Goal: Obtain resource: Download file/media

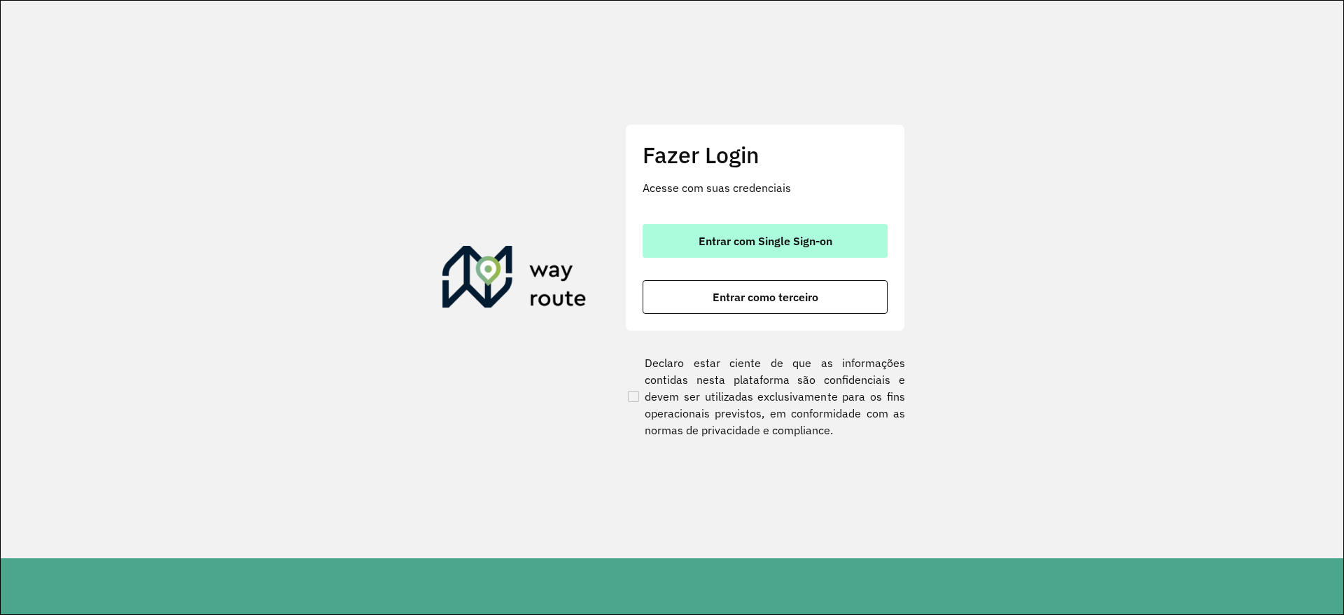
click at [788, 246] on span "Entrar com Single Sign-on" at bounding box center [766, 240] width 134 height 11
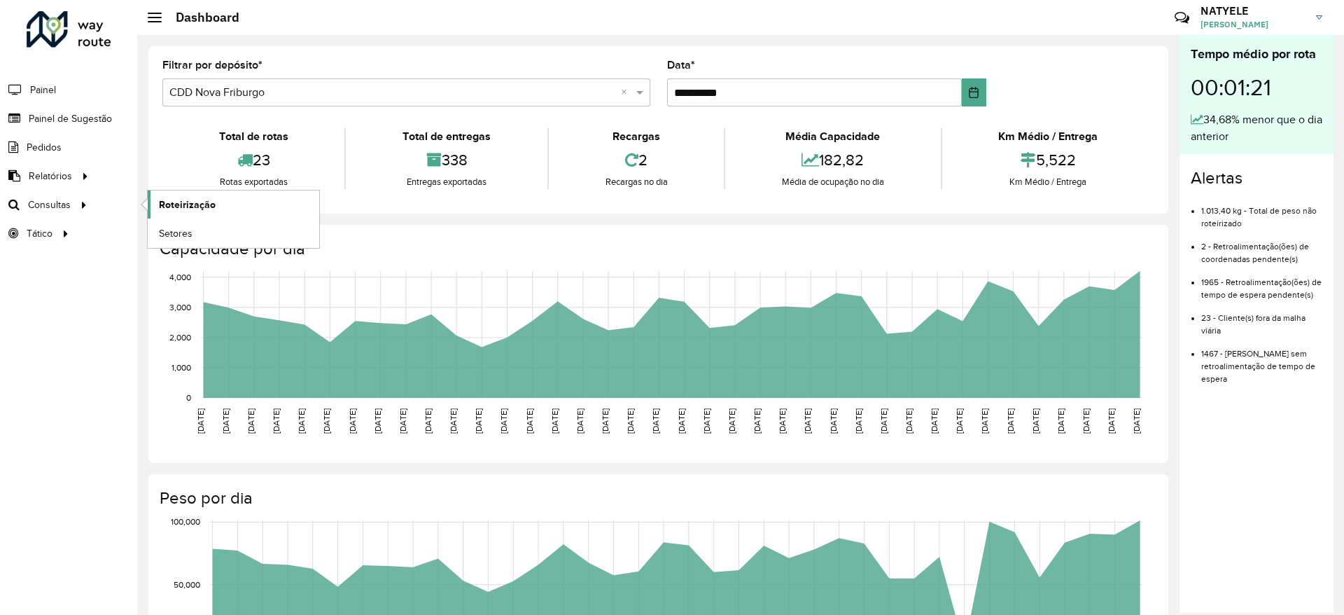
click at [173, 199] on span "Roteirização" at bounding box center [187, 204] width 57 height 15
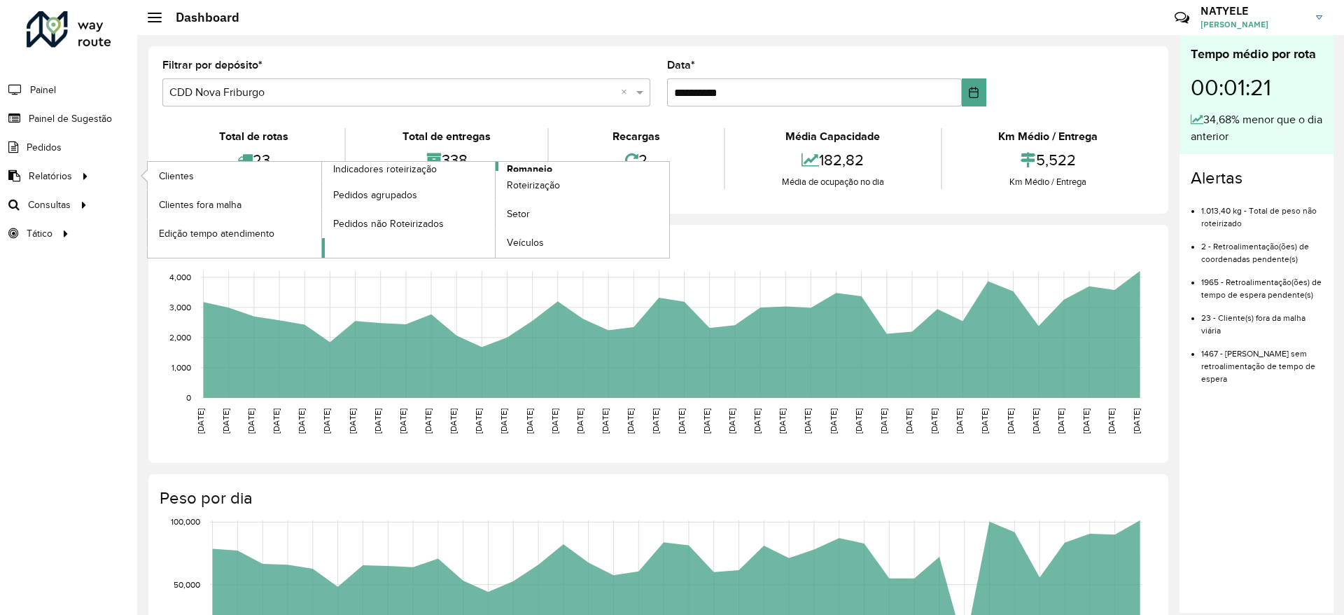
click at [541, 162] on span "Romaneio" at bounding box center [530, 169] width 46 height 15
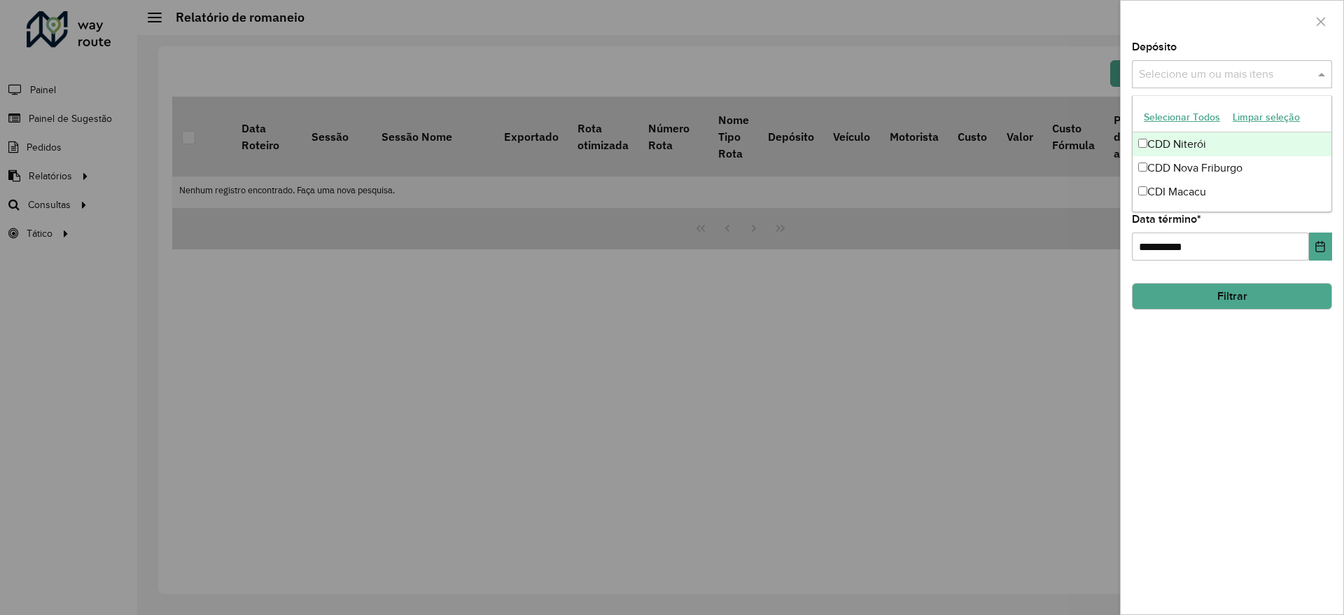
click at [1261, 71] on input "text" at bounding box center [1224, 75] width 179 height 17
click at [1221, 167] on div "CDD Nova Friburgo" at bounding box center [1232, 168] width 199 height 24
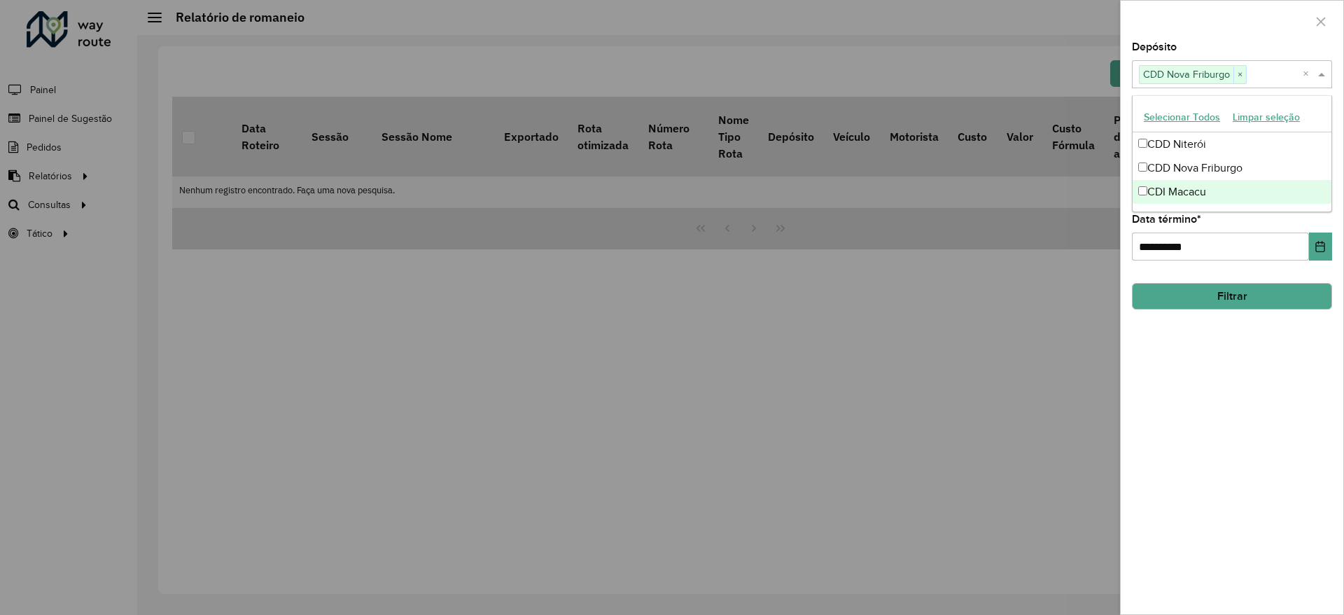
click at [1230, 376] on div "**********" at bounding box center [1232, 328] width 223 height 572
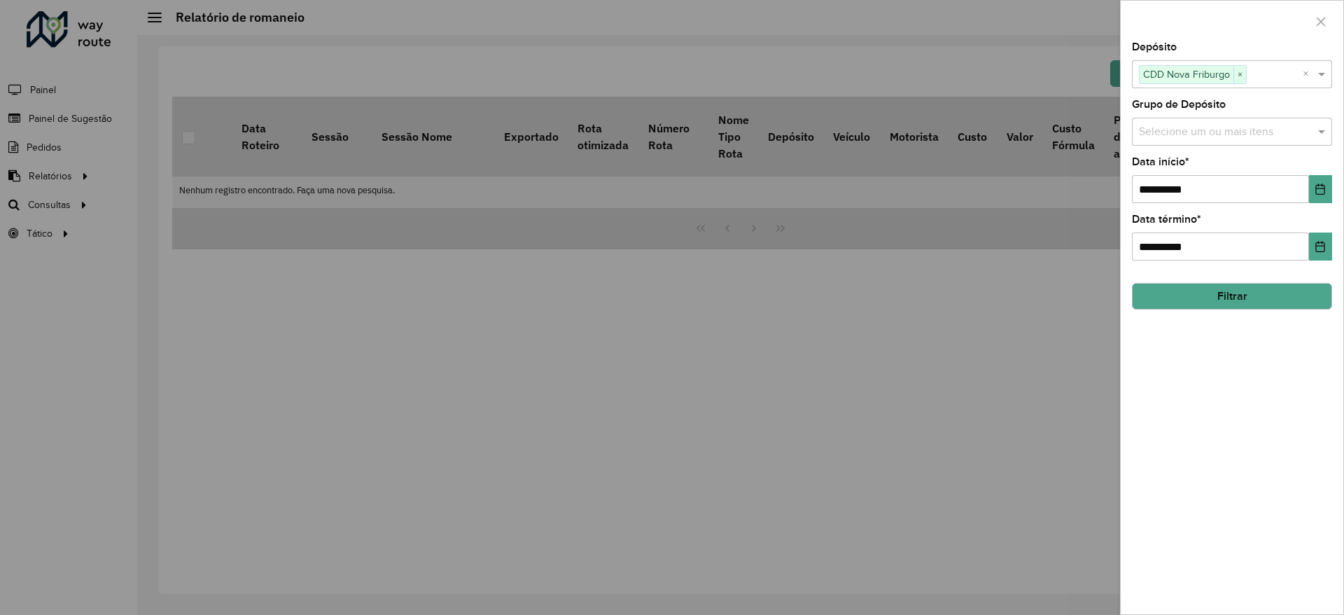
click at [1239, 288] on button "Filtrar" at bounding box center [1232, 296] width 200 height 27
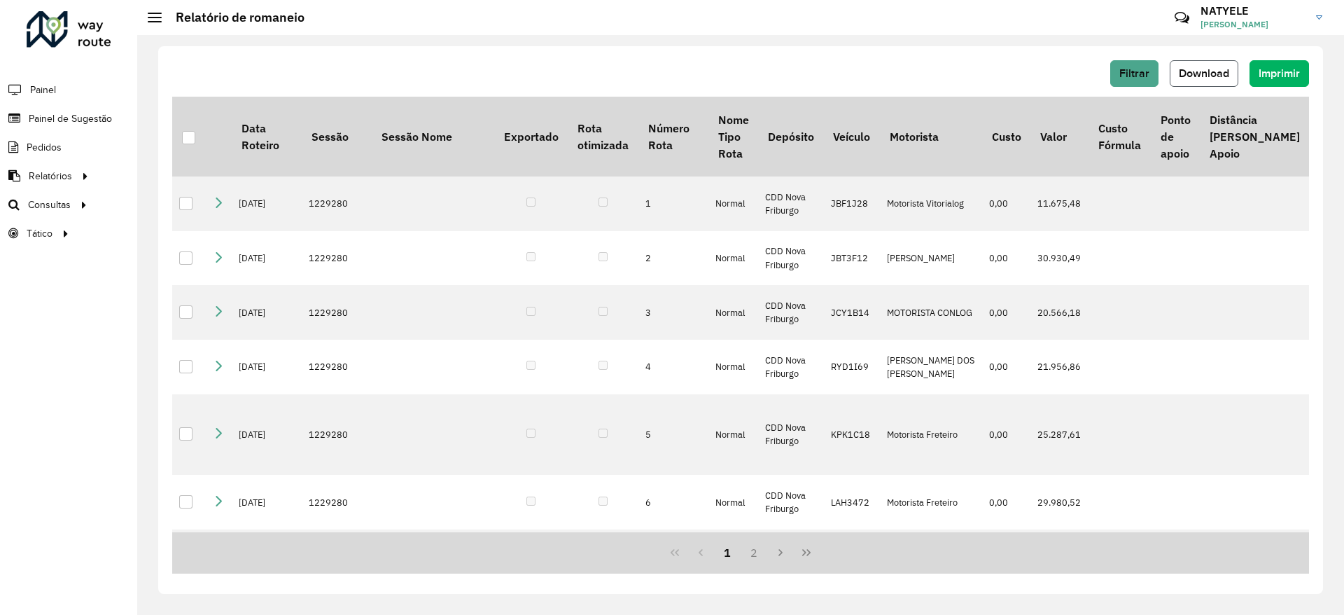
click at [1229, 63] on button "Download" at bounding box center [1204, 73] width 69 height 27
click at [169, 203] on span "Roteirização" at bounding box center [187, 204] width 57 height 15
click at [208, 193] on link "Roteirização" at bounding box center [234, 204] width 172 height 28
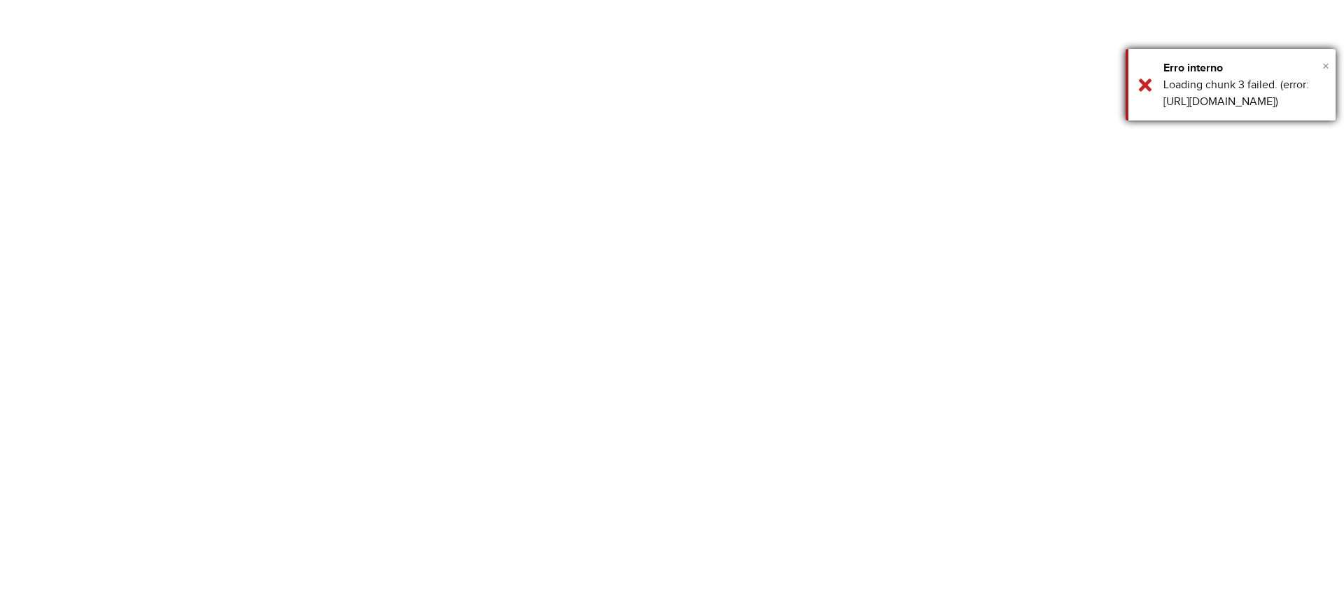
click at [1326, 63] on span "×" at bounding box center [1325, 65] width 7 height 15
click at [1231, 95] on div "Loading chunk 3 failed. (error: [URL][DOMAIN_NAME])" at bounding box center [1244, 93] width 162 height 34
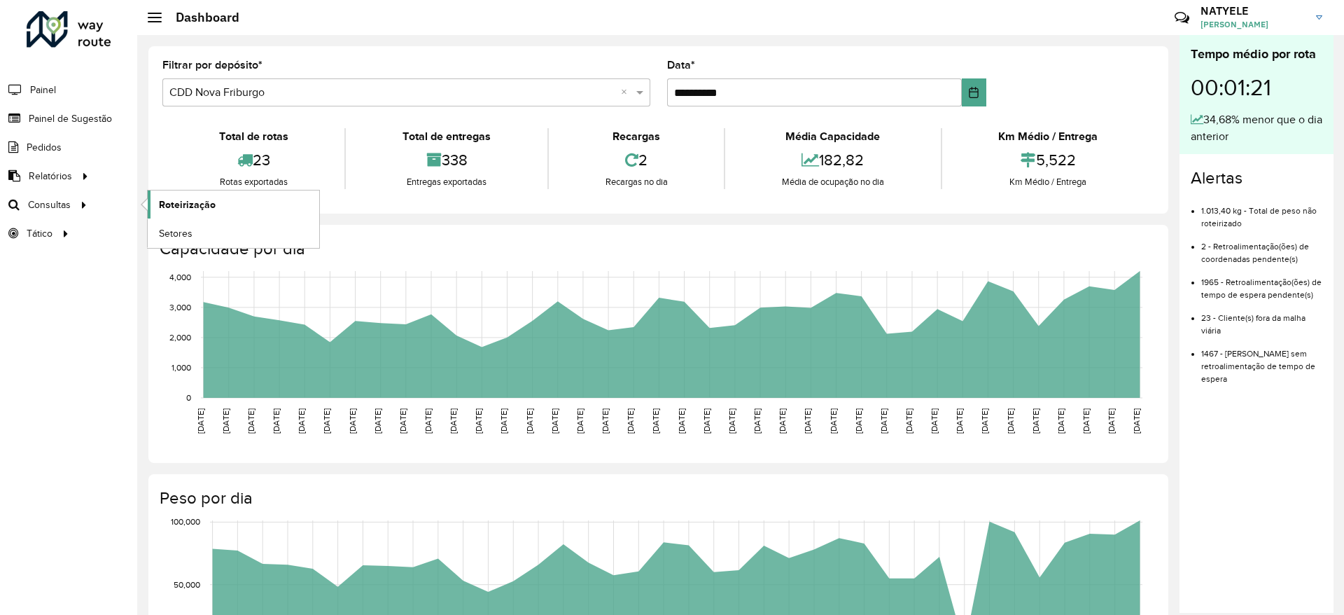
click at [168, 202] on span "Roteirização" at bounding box center [187, 204] width 57 height 15
